Goal: Go to known website: Access a specific website the user already knows

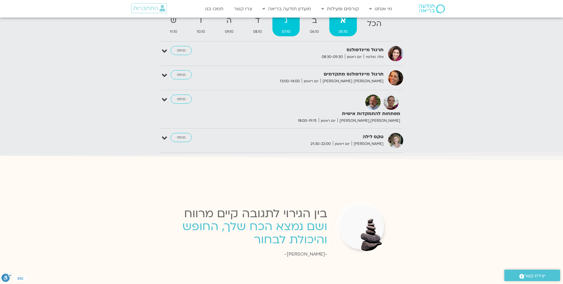
scroll to position [804, 0]
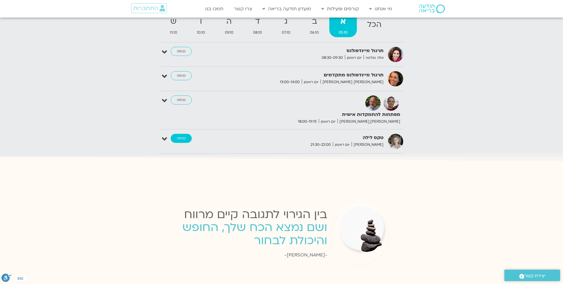
click at [182, 134] on link "כניסה" at bounding box center [181, 138] width 21 height 9
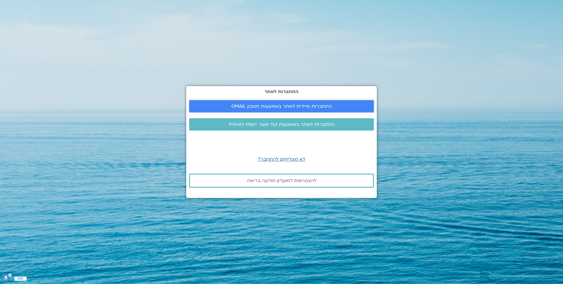
click at [331, 107] on span "התחברות מיידית לאתר באמצעות חשבון GMAIL" at bounding box center [281, 106] width 101 height 5
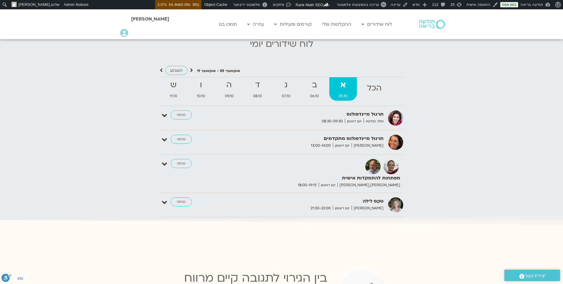
scroll to position [627, 0]
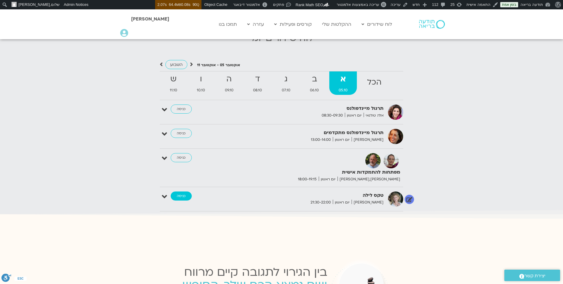
click at [185, 195] on link "כניסה" at bounding box center [181, 196] width 21 height 9
